Goal: Task Accomplishment & Management: Use online tool/utility

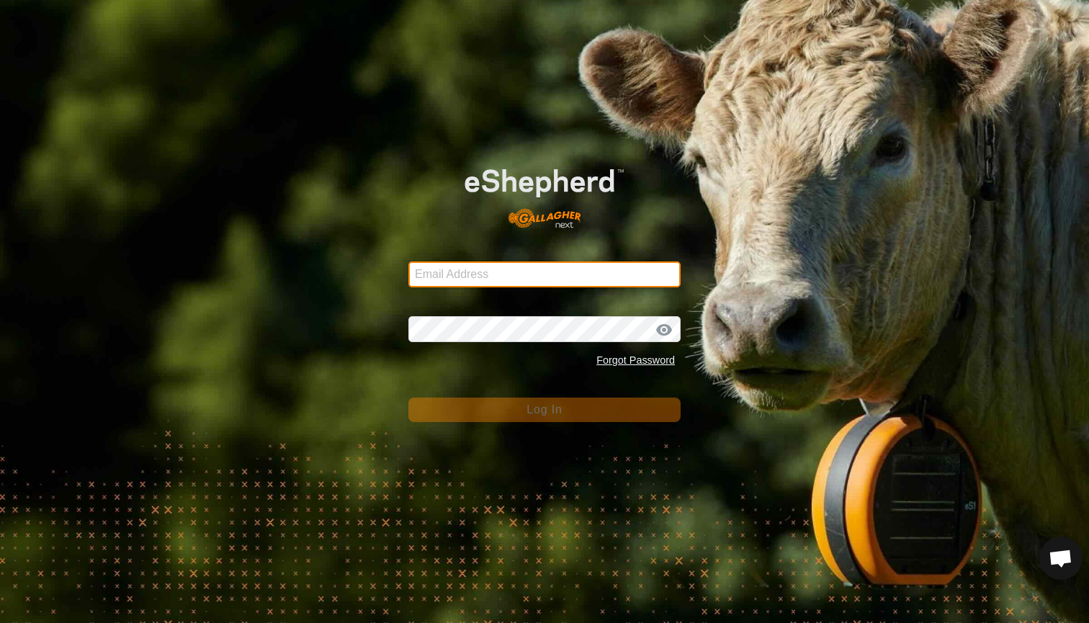
type input "mlwood@xtra.co.nz"
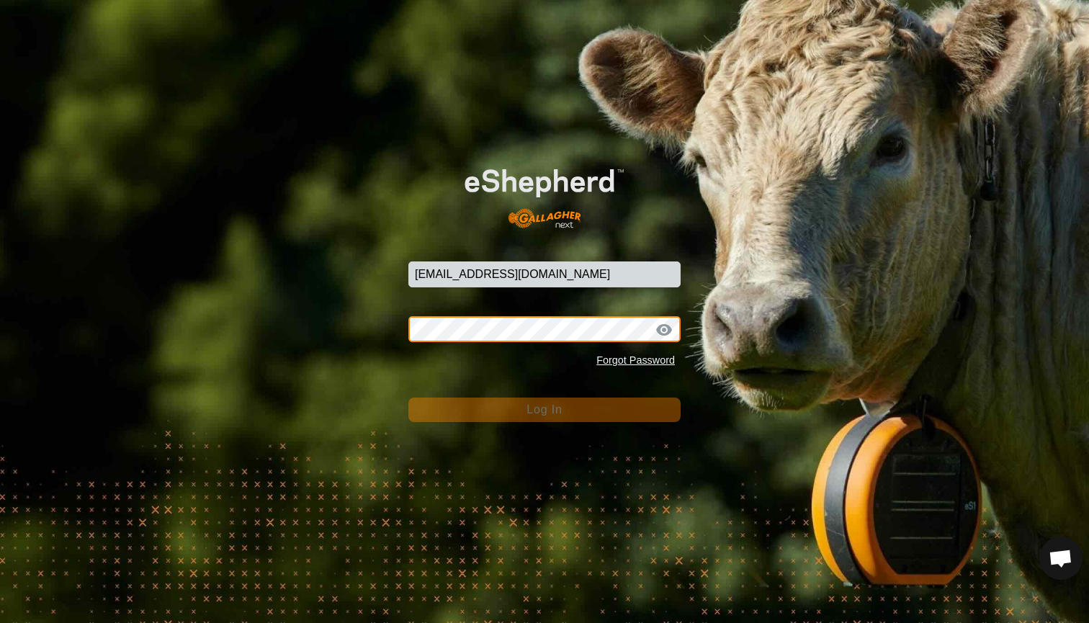
click at [545, 409] on button "Log In" at bounding box center [545, 410] width 272 height 24
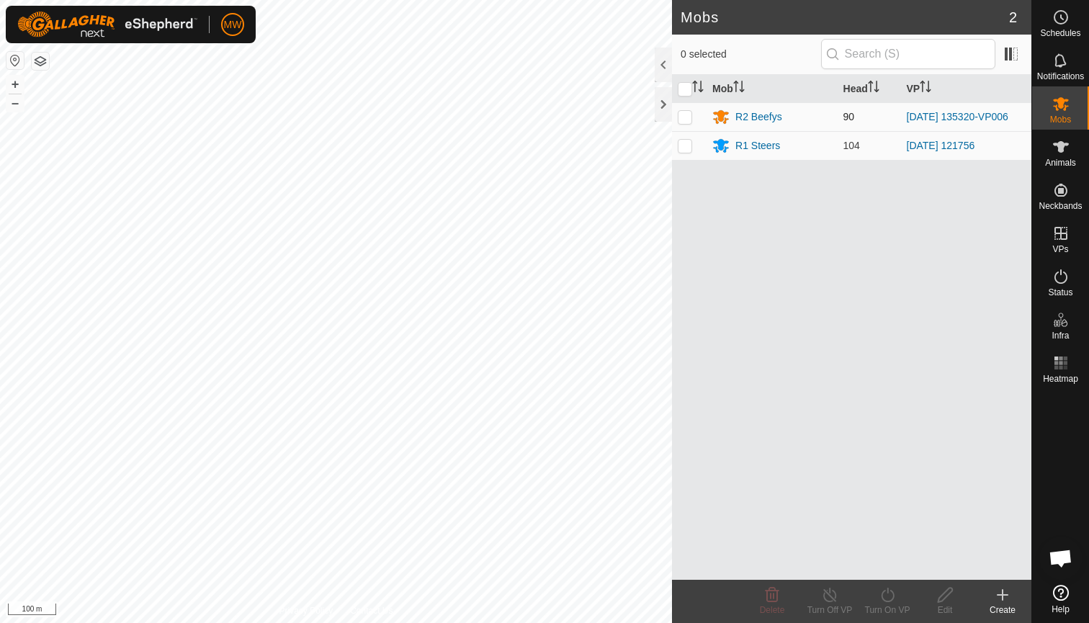
click at [684, 117] on p-checkbox at bounding box center [685, 117] width 14 height 12
checkbox input "true"
click at [888, 596] on icon at bounding box center [888, 594] width 18 height 17
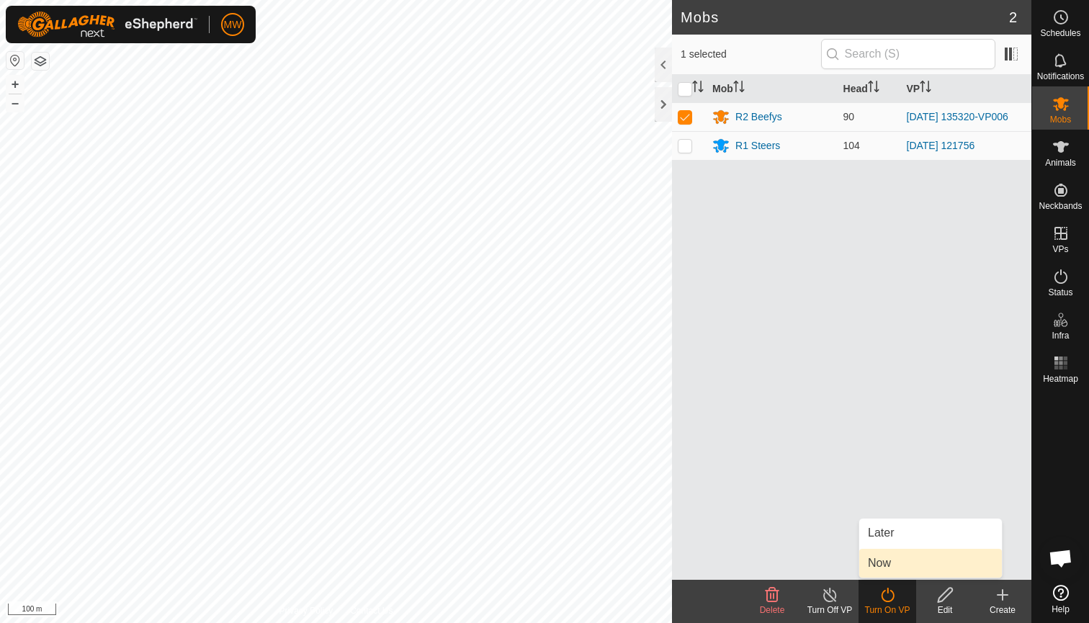
click at [882, 561] on link "Now" at bounding box center [931, 563] width 143 height 29
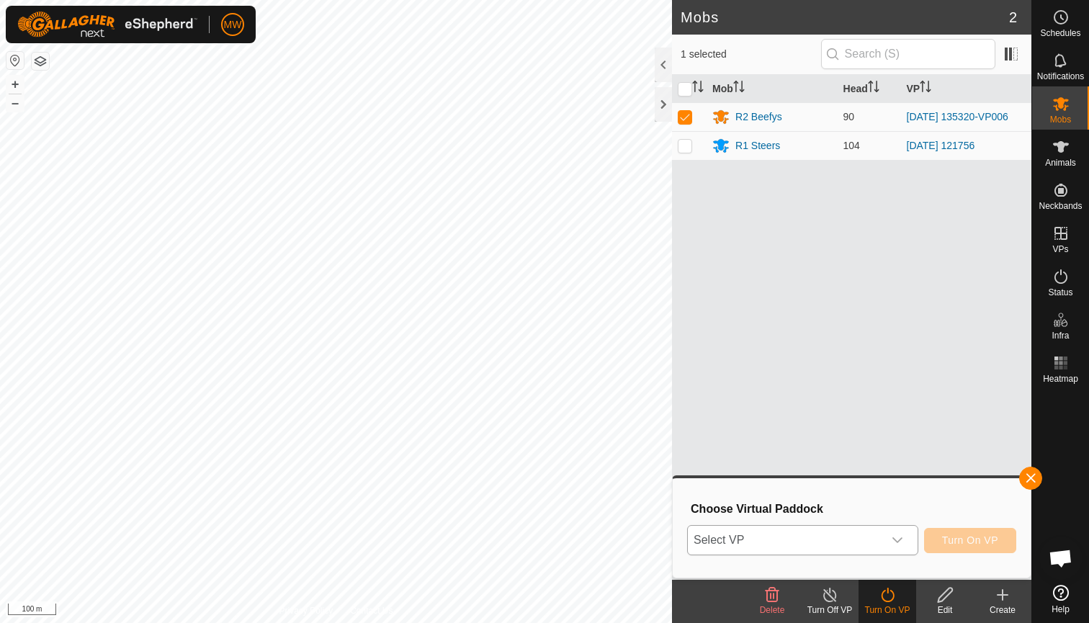
click at [900, 538] on icon "dropdown trigger" at bounding box center [898, 541] width 12 height 12
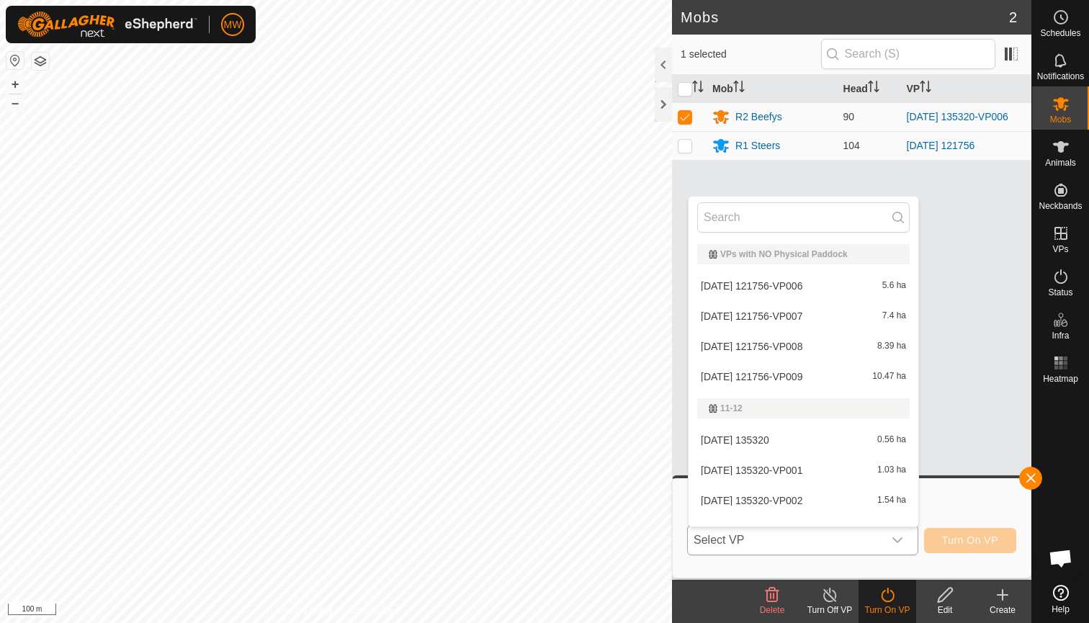
scroll to position [19, 0]
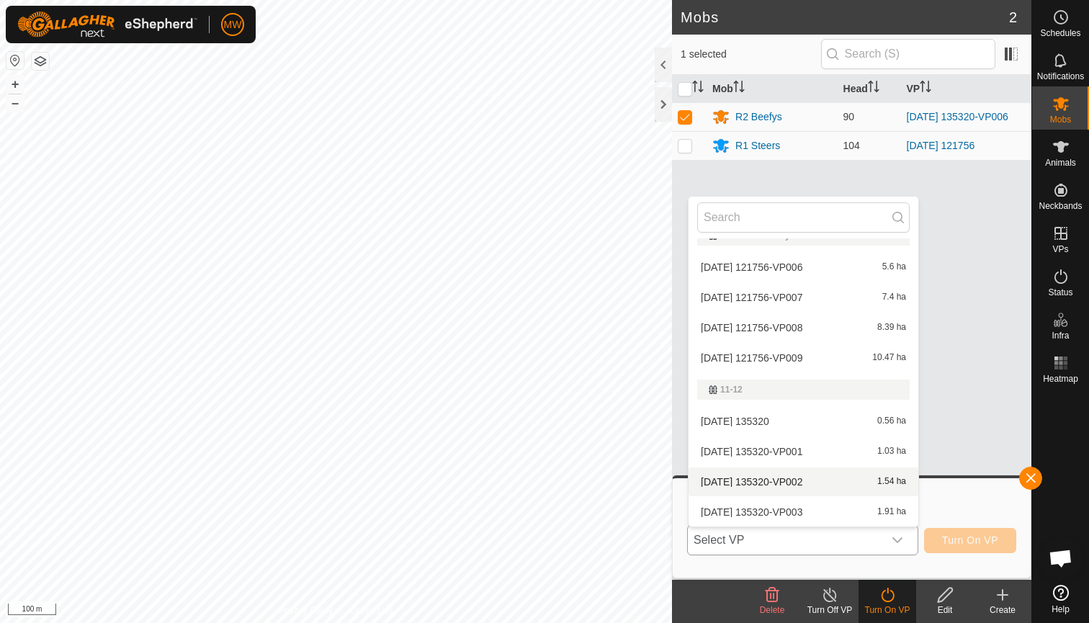
click at [773, 478] on li "2025-08-27 135320-VP002 1.54 ha" at bounding box center [804, 482] width 230 height 29
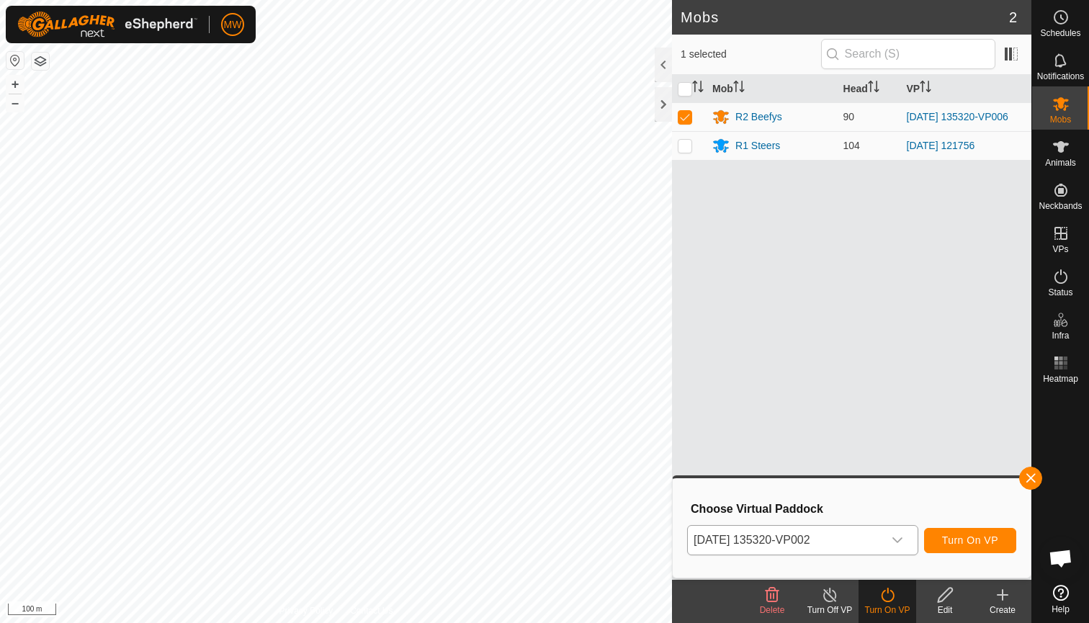
click at [970, 537] on span "Turn On VP" at bounding box center [970, 541] width 56 height 12
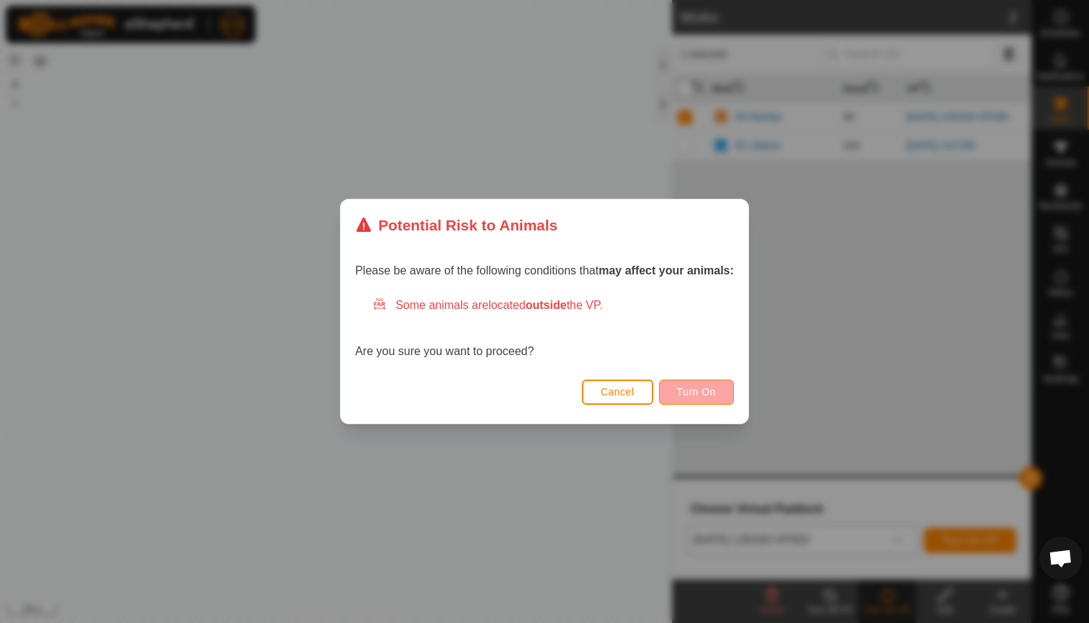
click at [720, 392] on button "Turn On" at bounding box center [696, 392] width 75 height 25
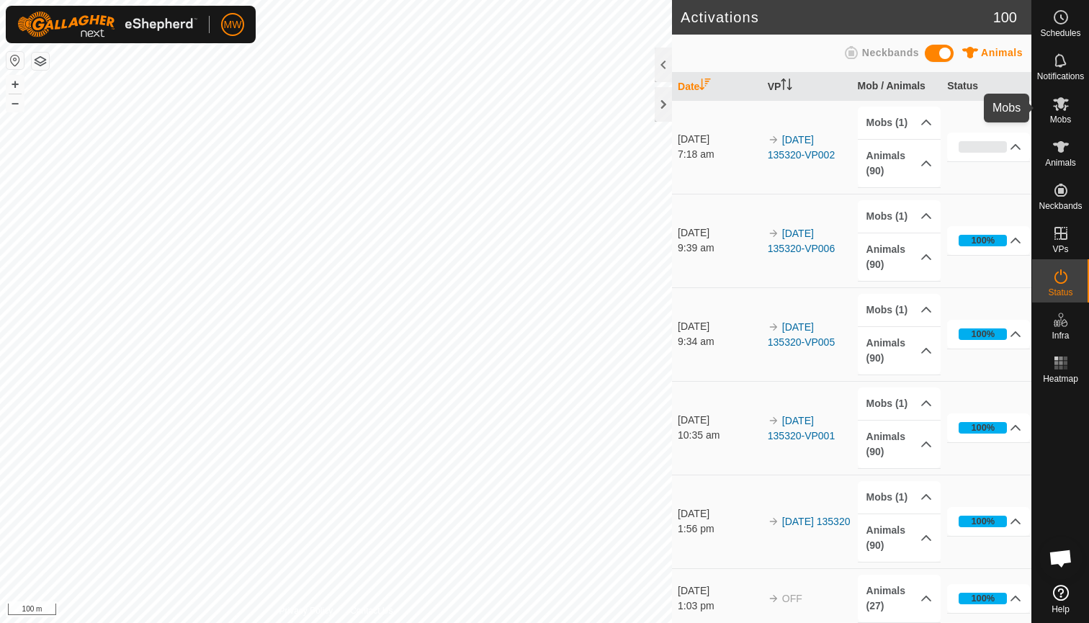
click at [1067, 107] on icon at bounding box center [1061, 104] width 16 height 14
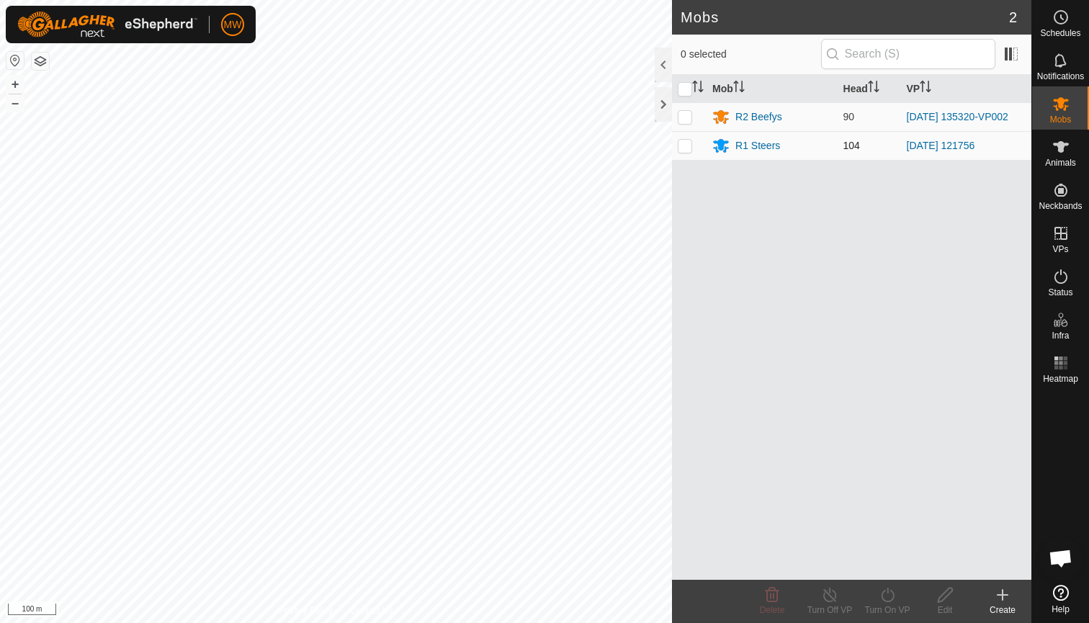
click at [687, 146] on p-checkbox at bounding box center [685, 146] width 14 height 12
checkbox input "true"
click at [887, 597] on icon at bounding box center [888, 594] width 18 height 17
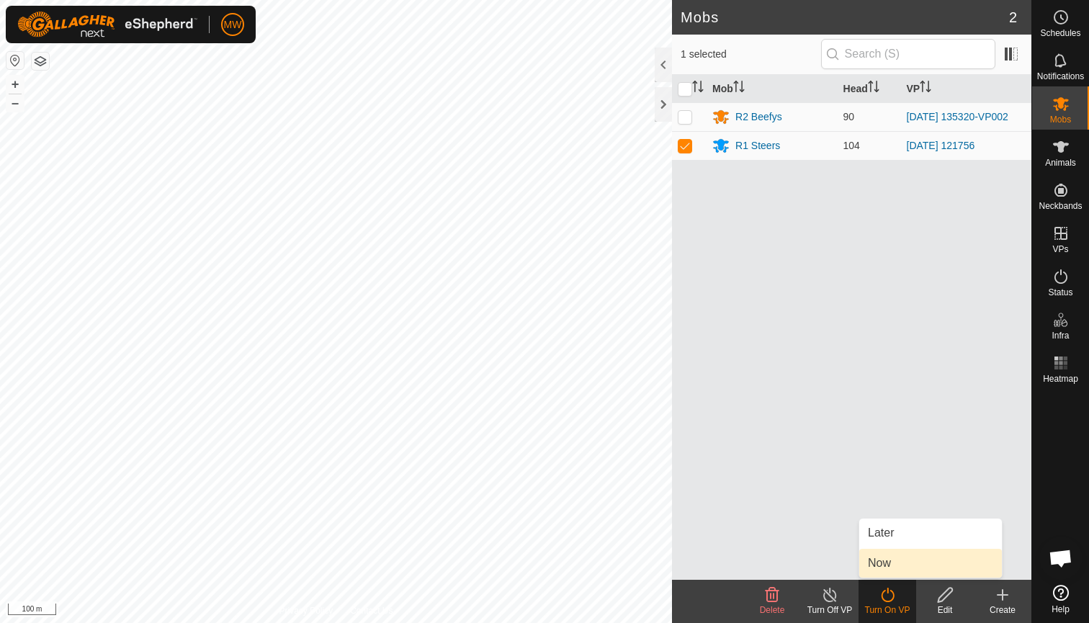
click at [886, 564] on link "Now" at bounding box center [931, 563] width 143 height 29
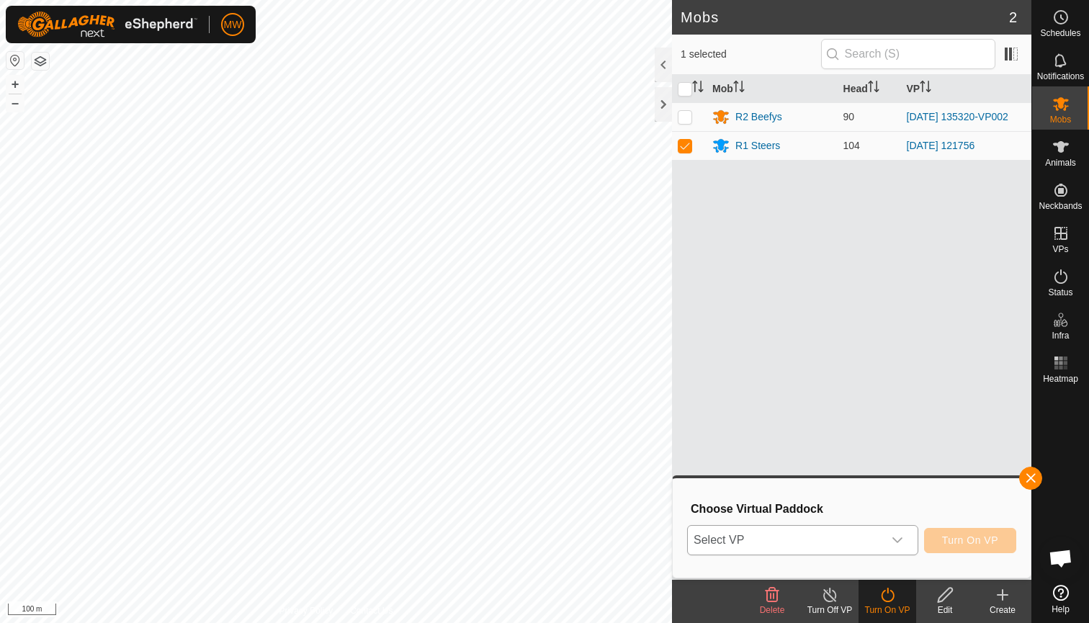
click at [900, 539] on icon "dropdown trigger" at bounding box center [898, 541] width 12 height 12
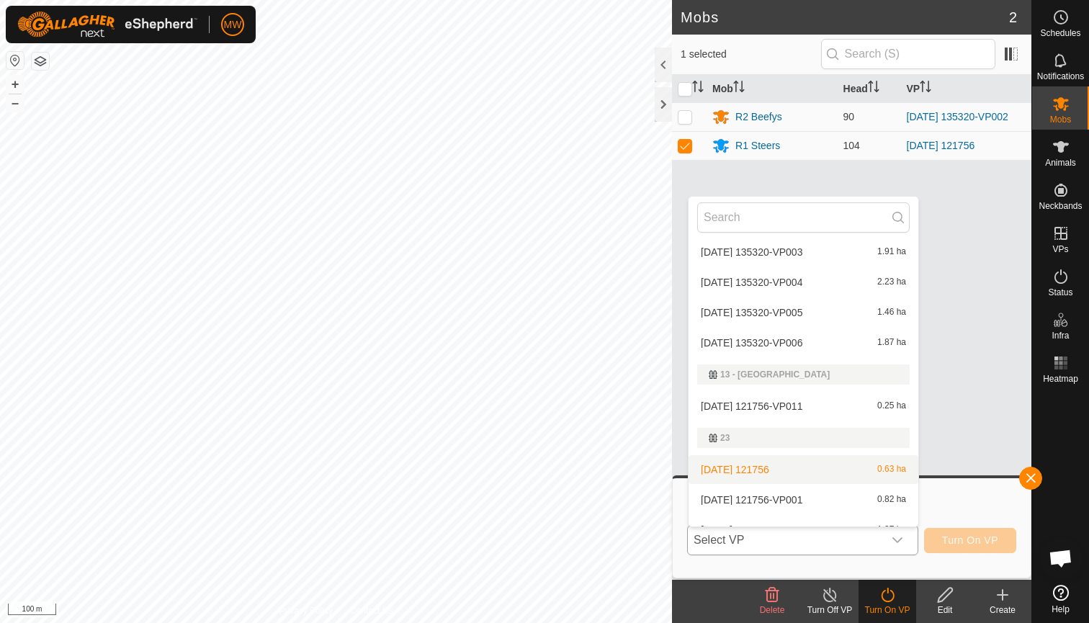
scroll to position [305, 0]
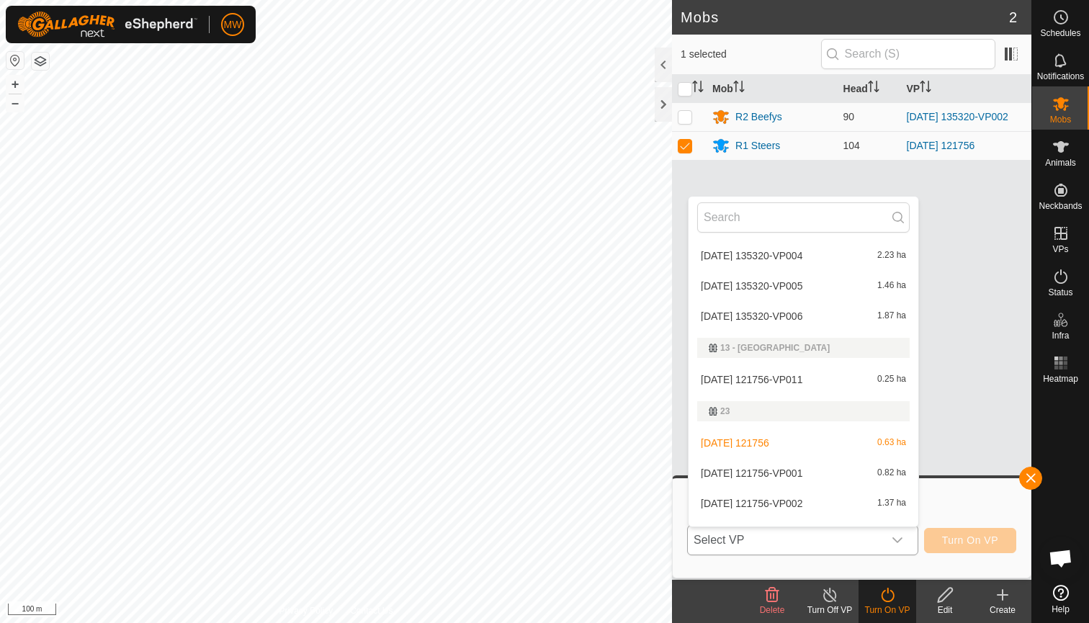
click at [778, 468] on li "[DATE] 121756-VP001 0.82 ha" at bounding box center [804, 473] width 230 height 29
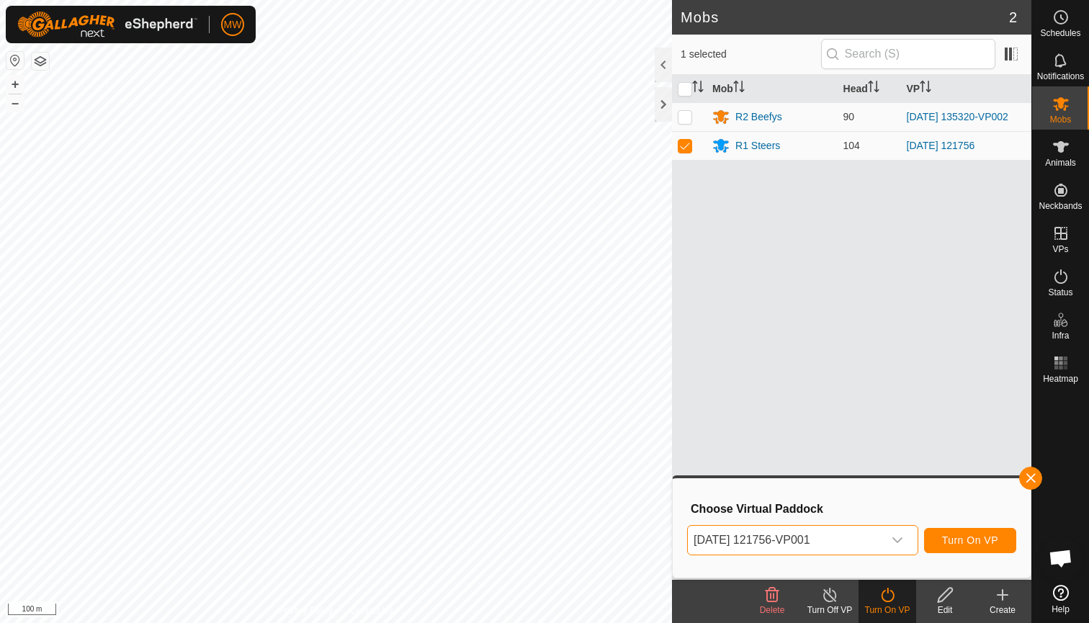
click at [974, 537] on span "Turn On VP" at bounding box center [970, 541] width 56 height 12
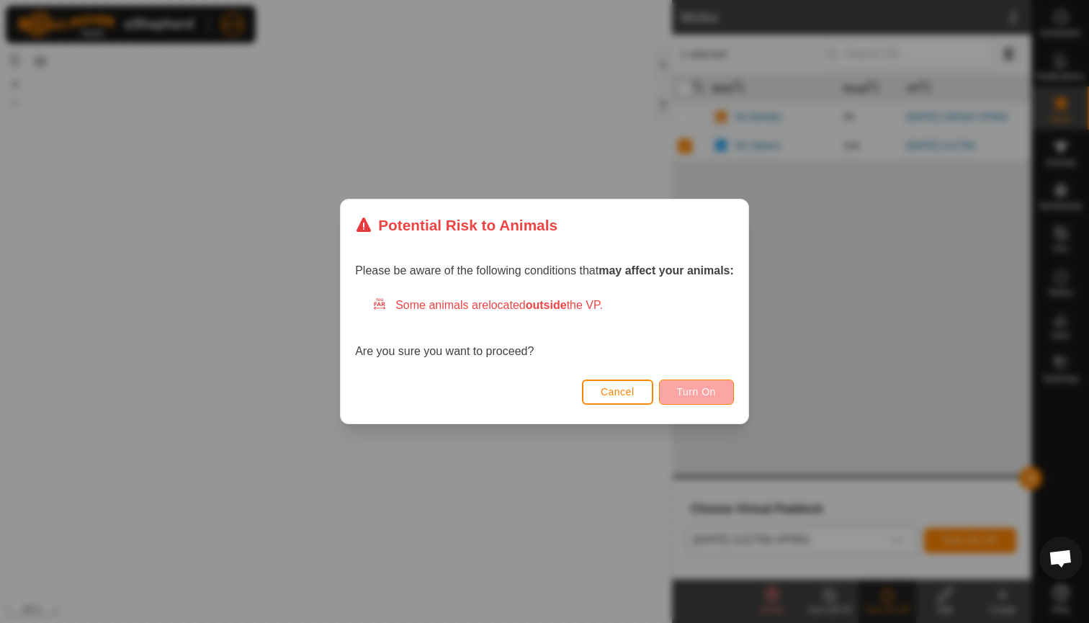
click at [710, 387] on span "Turn On" at bounding box center [696, 392] width 39 height 12
